Goal: Information Seeking & Learning: Learn about a topic

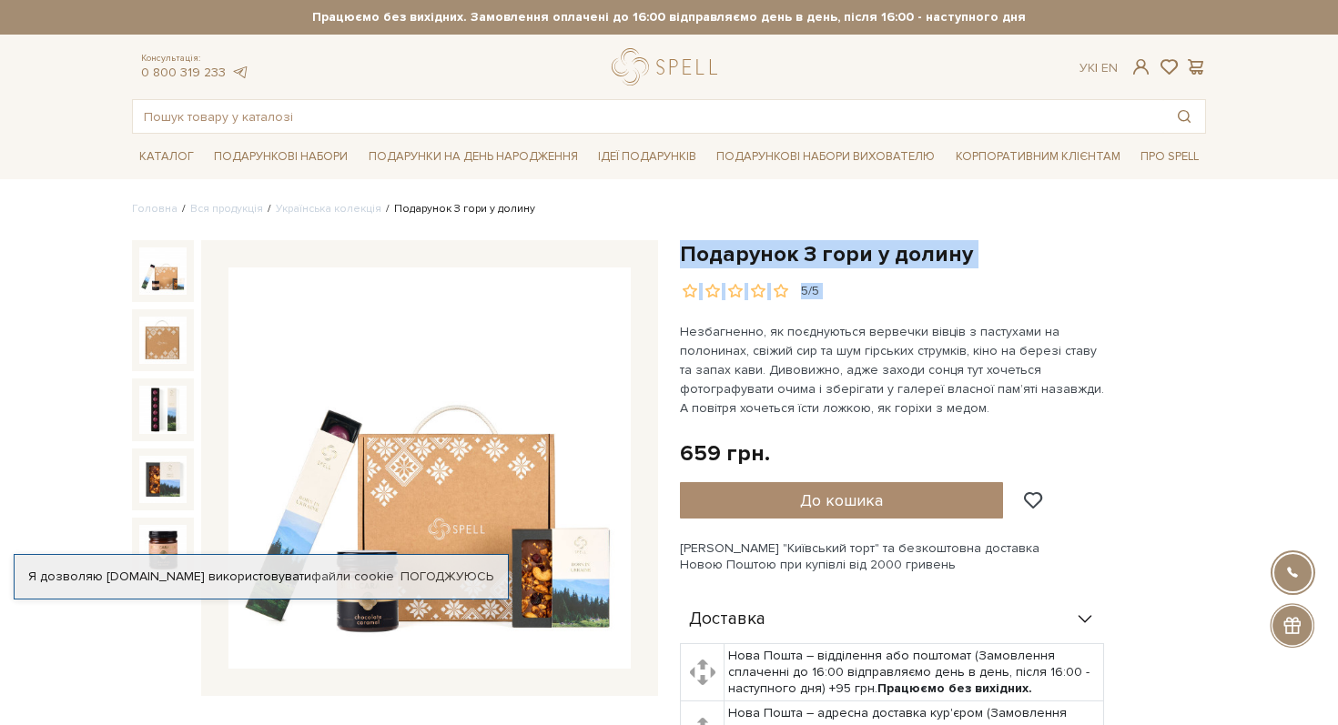
click at [924, 288] on div "Подарунок З гори у долину 5/5" at bounding box center [943, 270] width 526 height 60
click at [913, 245] on h1 "Подарунок З гори у долину" at bounding box center [943, 254] width 526 height 28
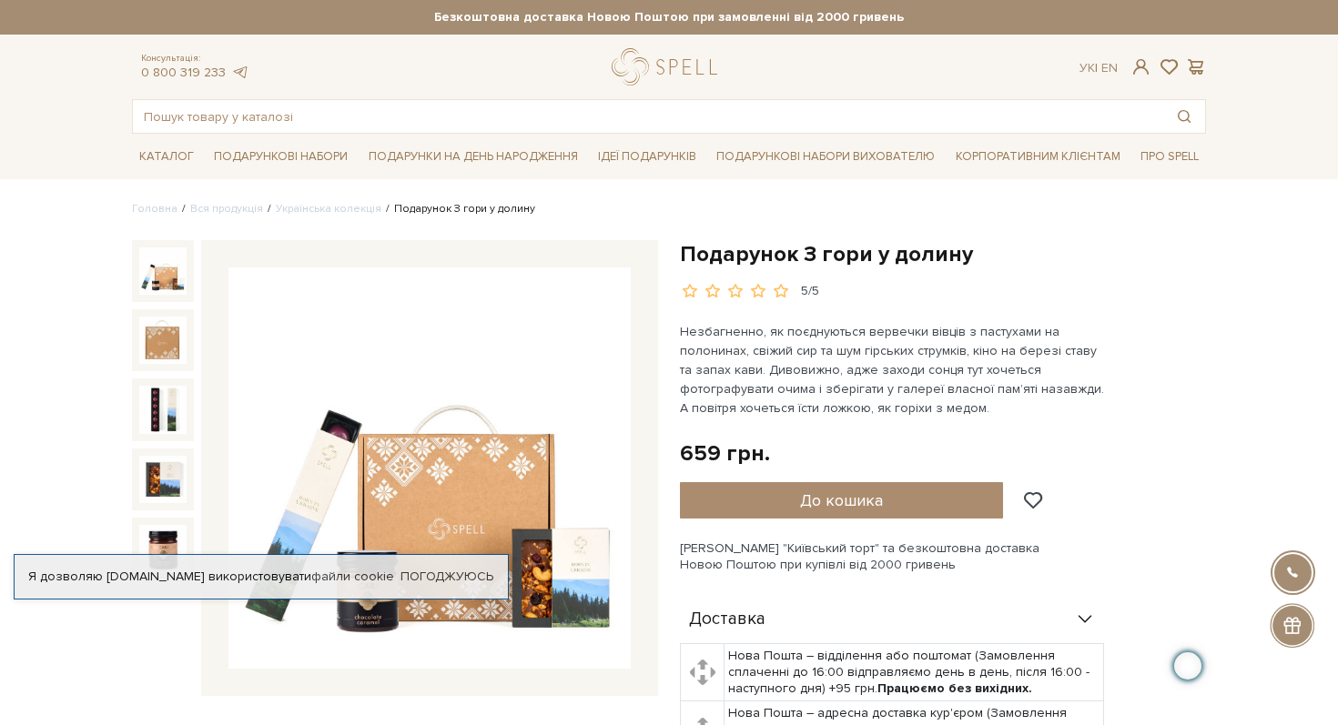
click at [778, 291] on span at bounding box center [780, 291] width 19 height 16
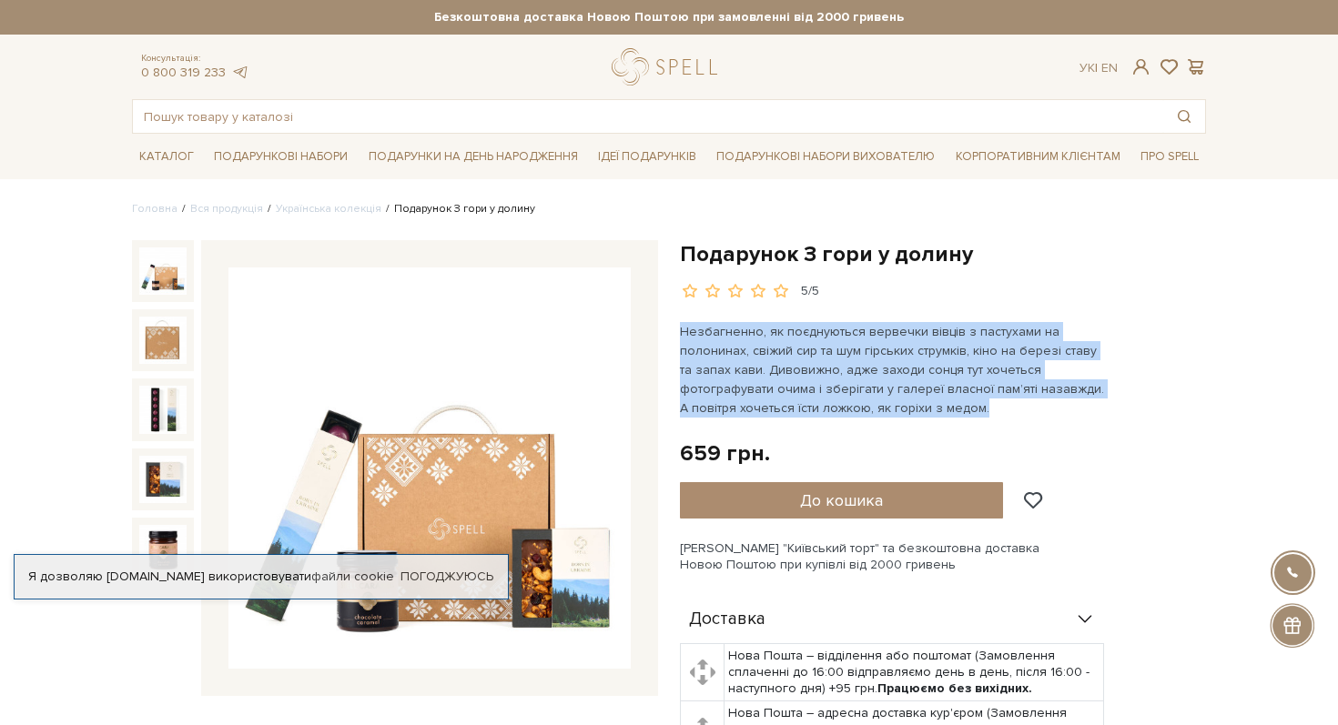
drag, startPoint x: 679, startPoint y: 331, endPoint x: 923, endPoint y: 411, distance: 256.7
click at [923, 411] on div "Подарунок З гори у долину 5/5 Незбагненно, як поєднуються вервечки вівців з пас…" at bounding box center [943, 711] width 548 height 943
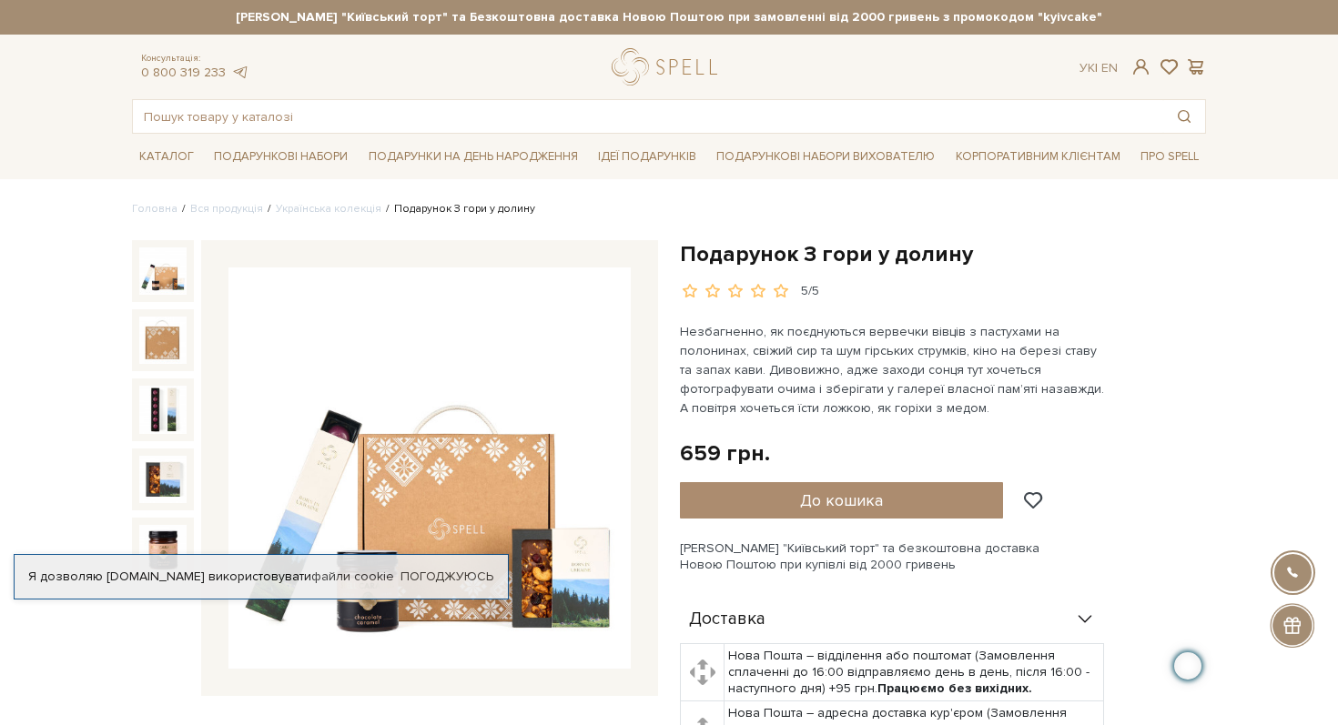
click at [753, 253] on h1 "Подарунок З гори у долину" at bounding box center [943, 254] width 526 height 28
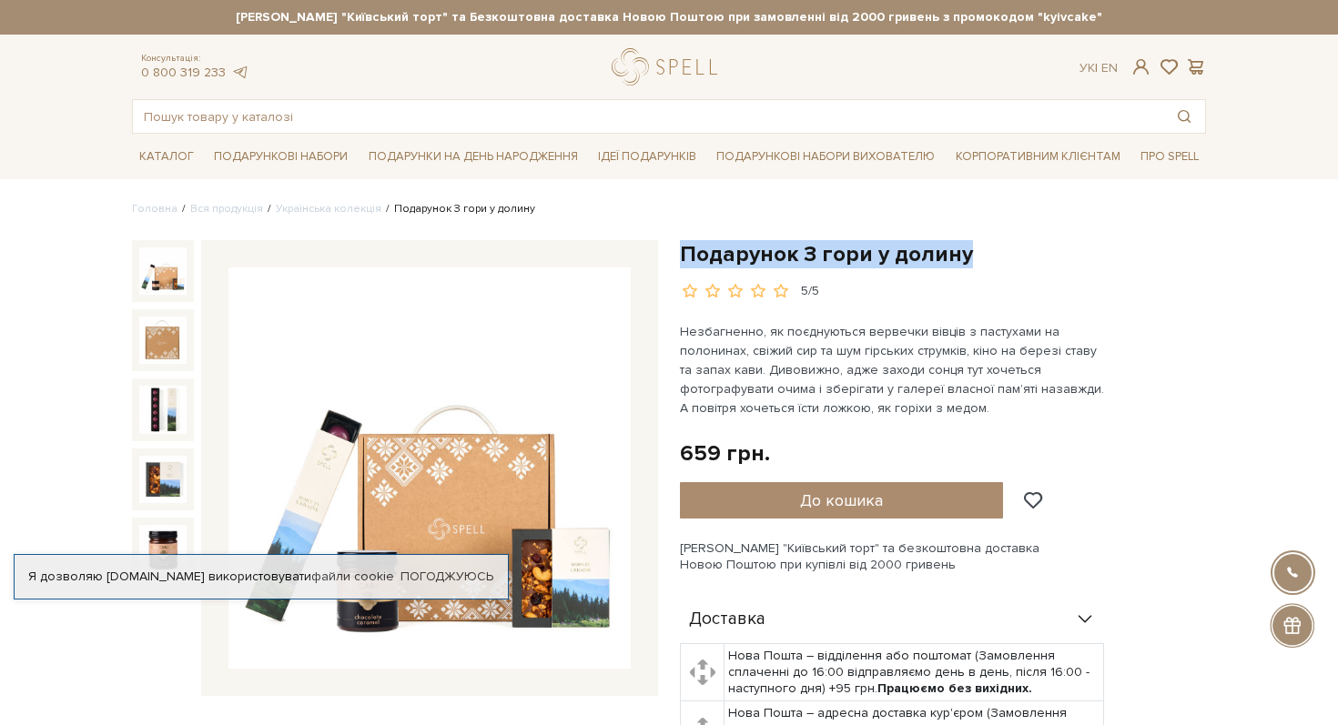
click at [753, 253] on h1 "Подарунок З гори у долину" at bounding box center [943, 254] width 526 height 28
copy div "Подарунок З гори у долину"
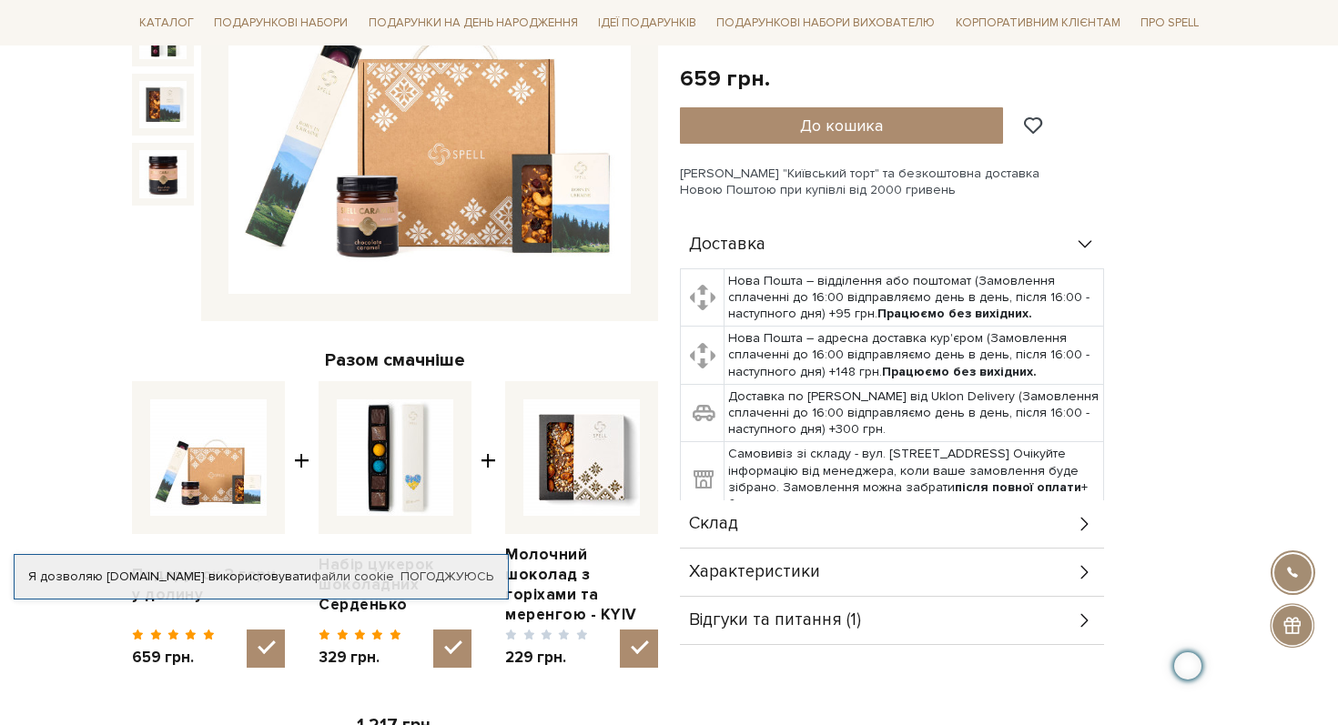
scroll to position [379, 0]
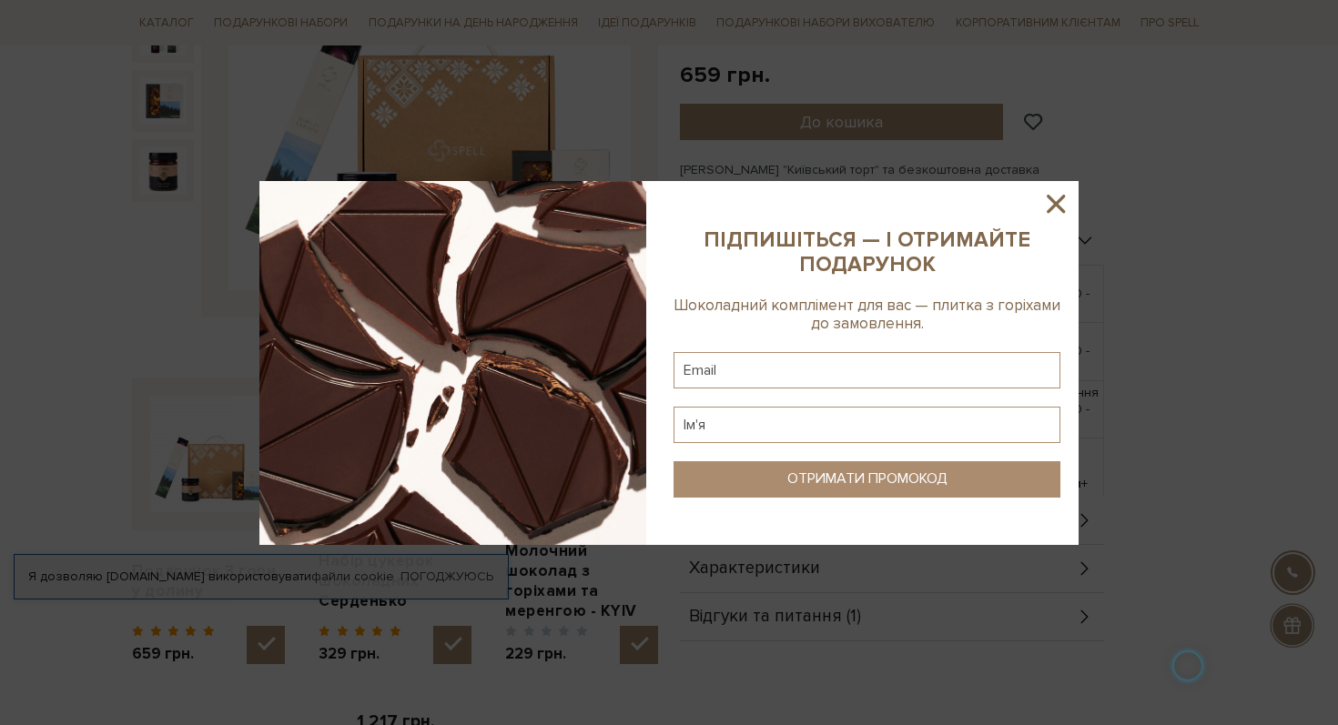
click at [1045, 210] on icon at bounding box center [1055, 203] width 31 height 31
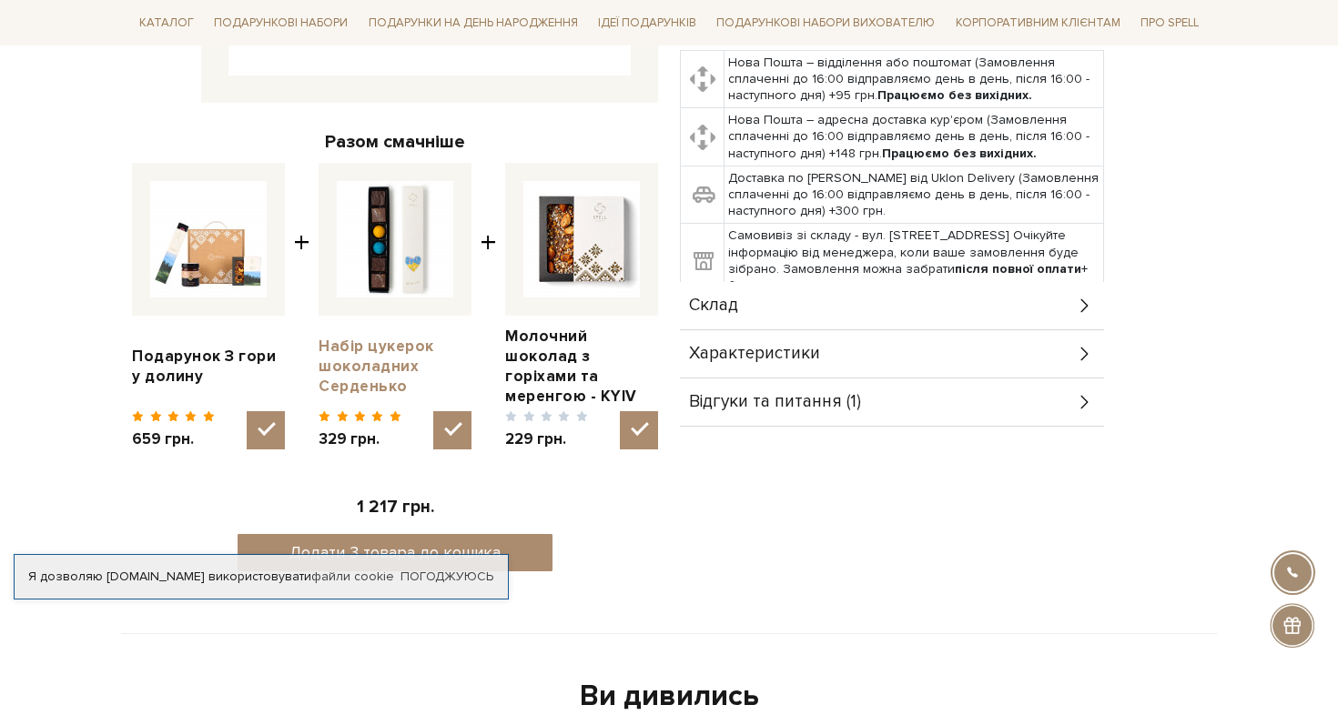
scroll to position [0, 0]
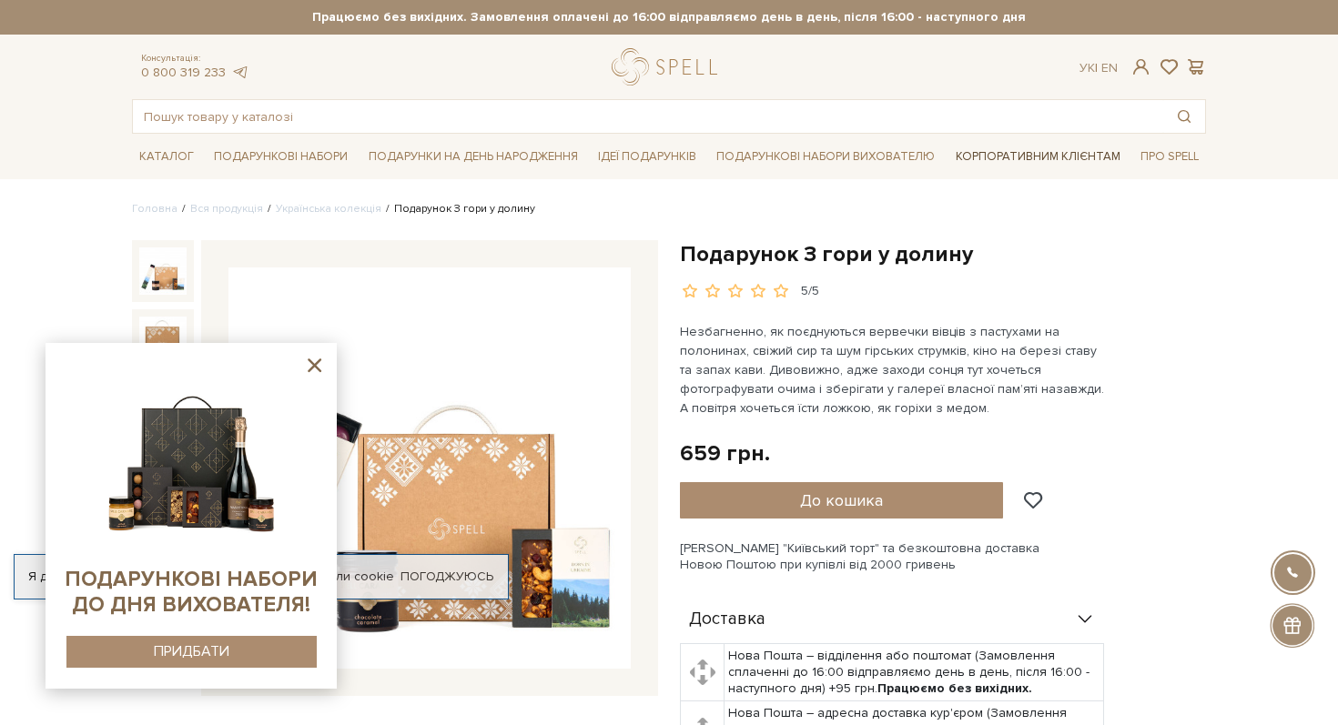
click at [1042, 159] on link "Корпоративним клієнтам" at bounding box center [1037, 156] width 179 height 31
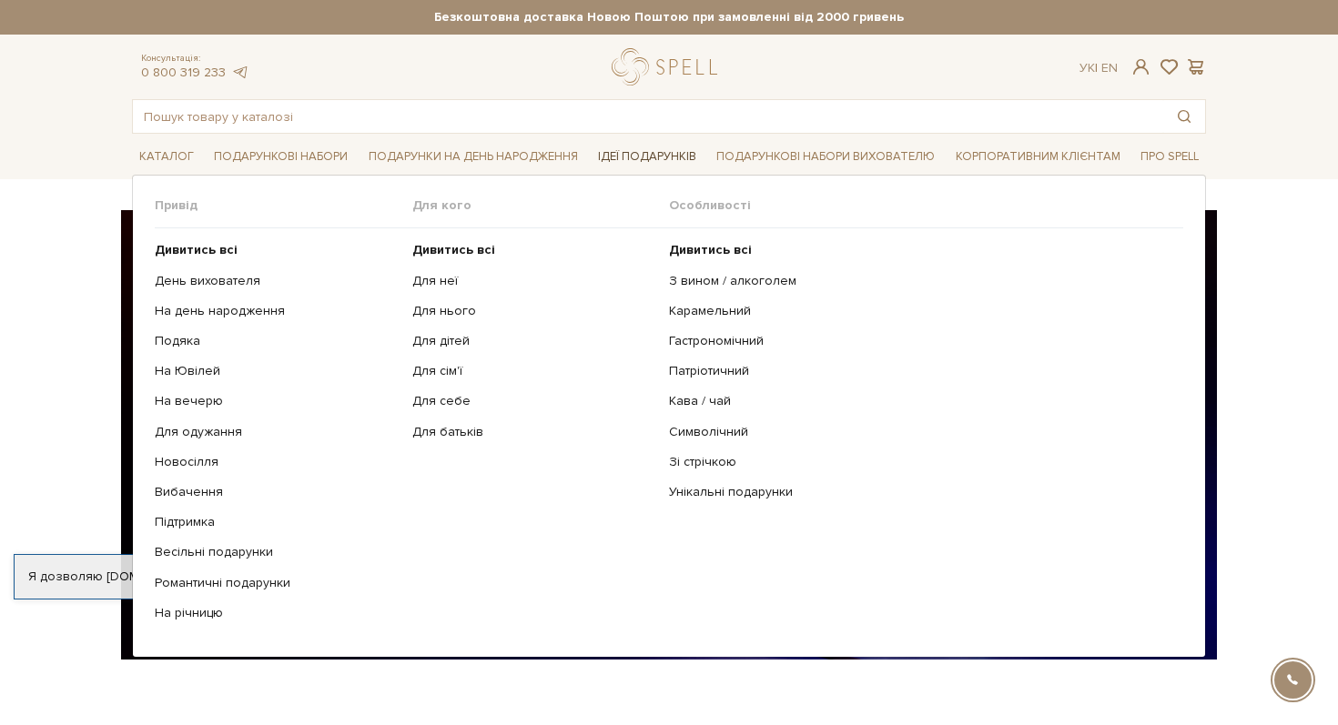
click at [639, 159] on link "Ідеї подарунків" at bounding box center [647, 157] width 113 height 28
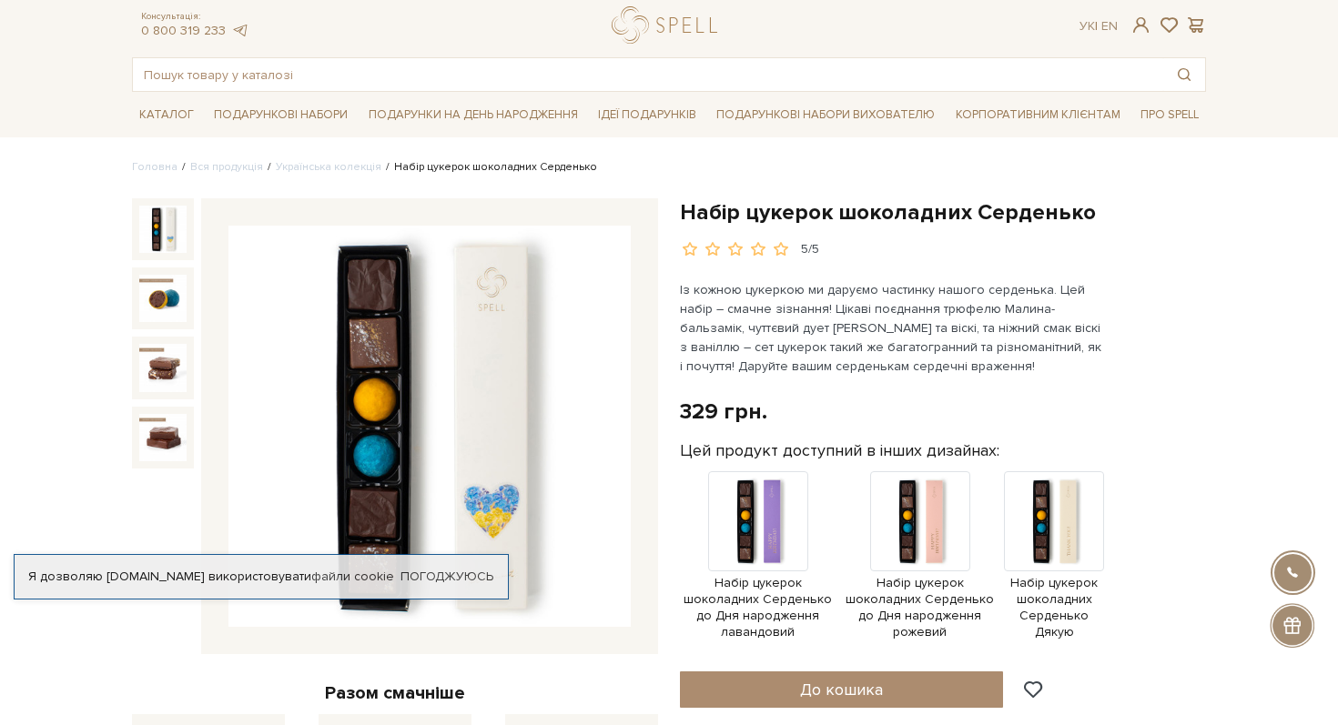
scroll to position [56, 0]
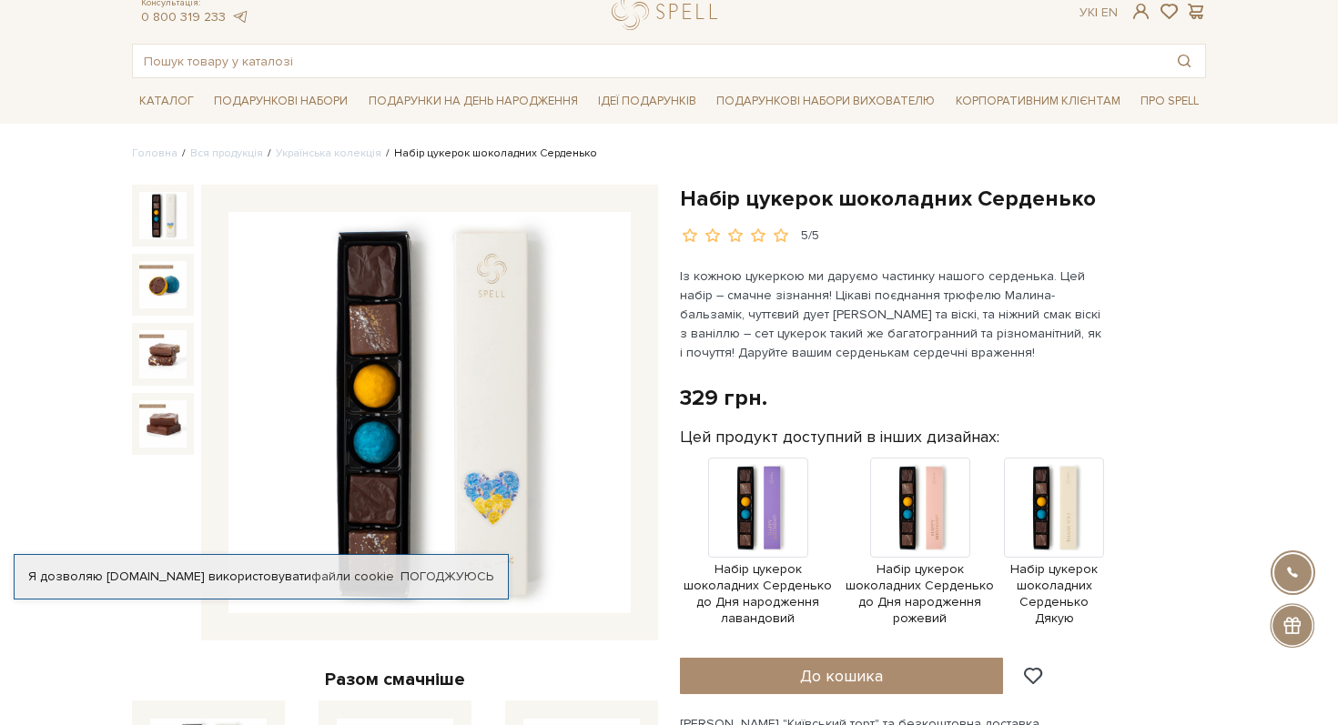
click at [710, 202] on h1 "Набір цукерок шоколадних Серденько" at bounding box center [943, 199] width 526 height 28
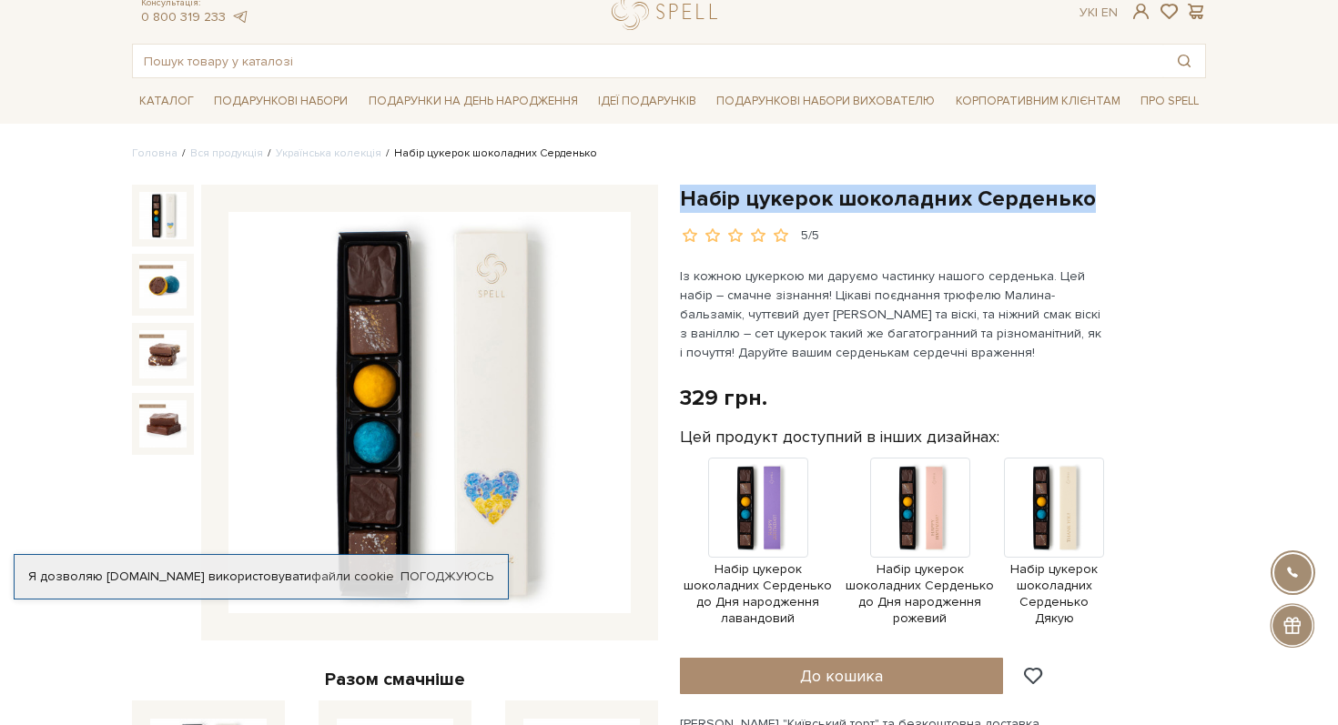
click at [710, 202] on h1 "Набір цукерок шоколадних Серденько" at bounding box center [943, 199] width 526 height 28
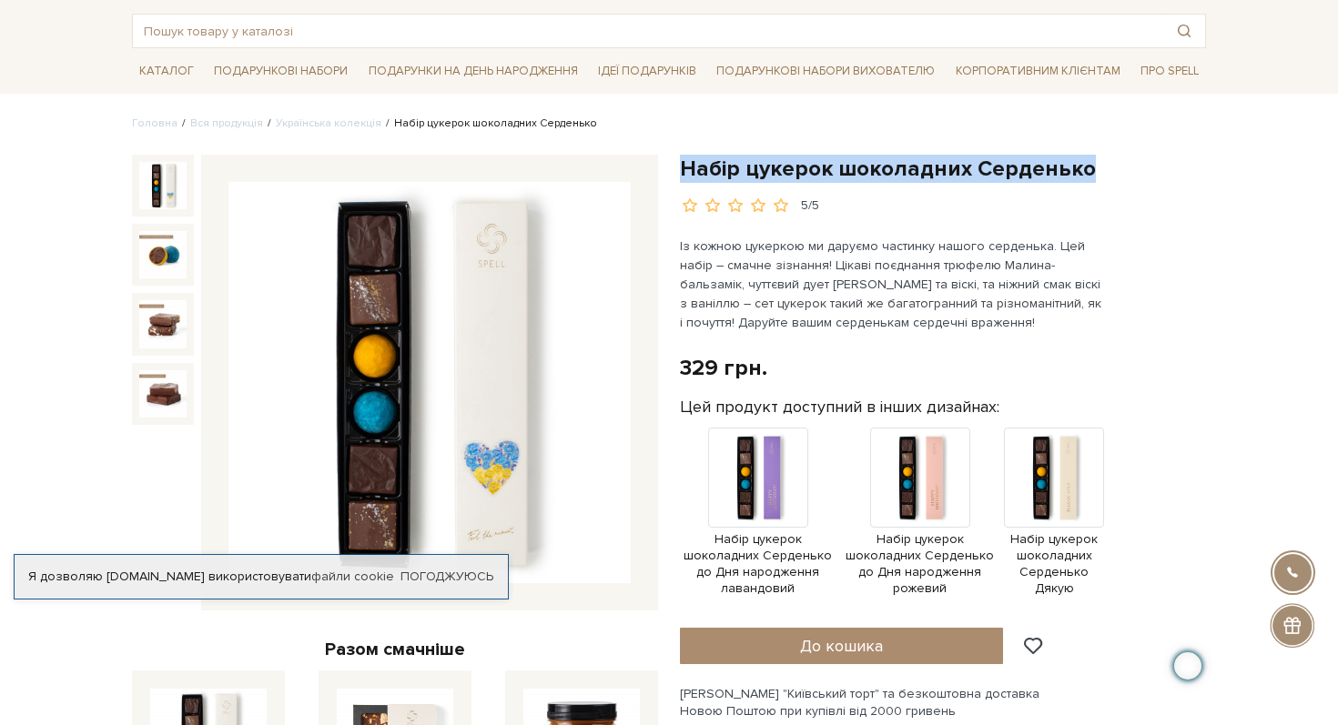
scroll to position [0, 0]
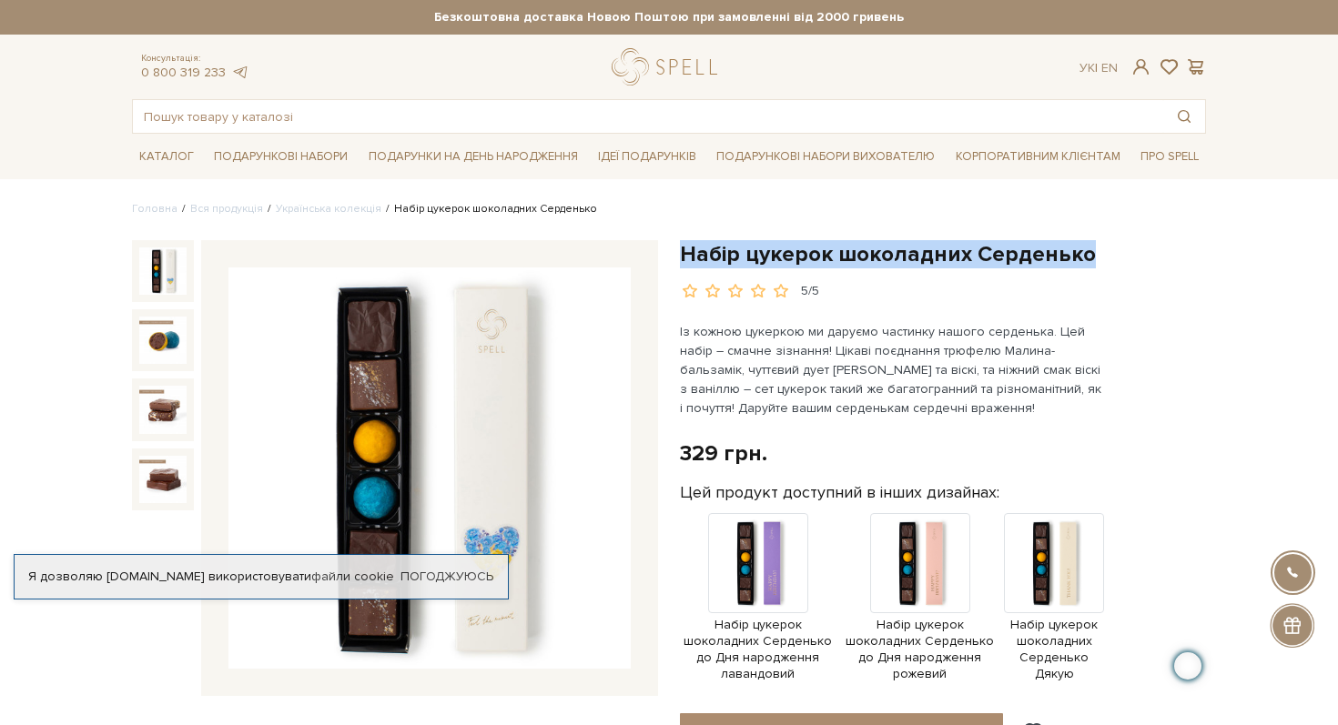
copy div "Набір цукерок шоколадних Серденько"
